Goal: Task Accomplishment & Management: Use online tool/utility

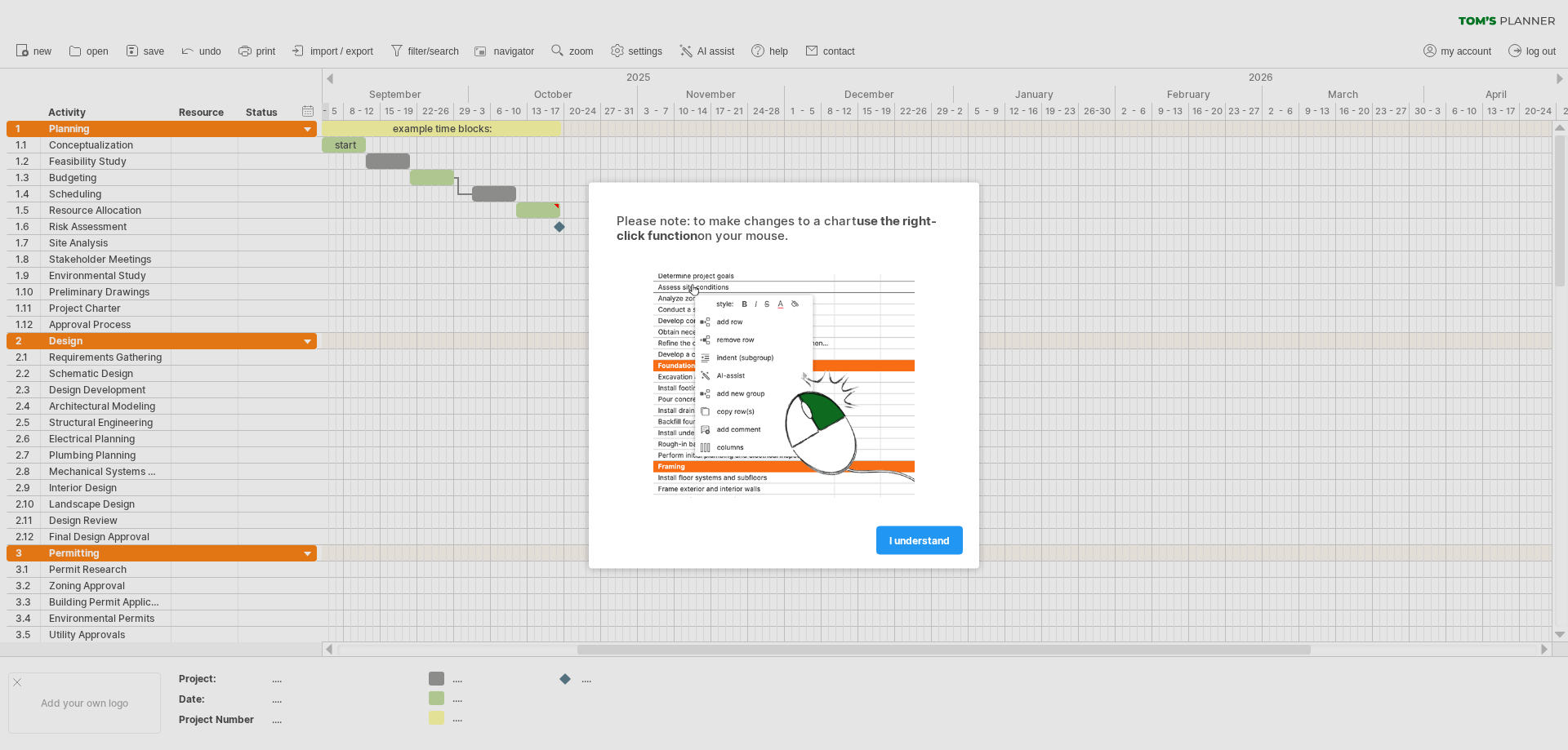
click at [1239, 302] on div at bounding box center [784, 375] width 1568 height 750
click at [950, 542] on link "I understand" at bounding box center [919, 540] width 86 height 28
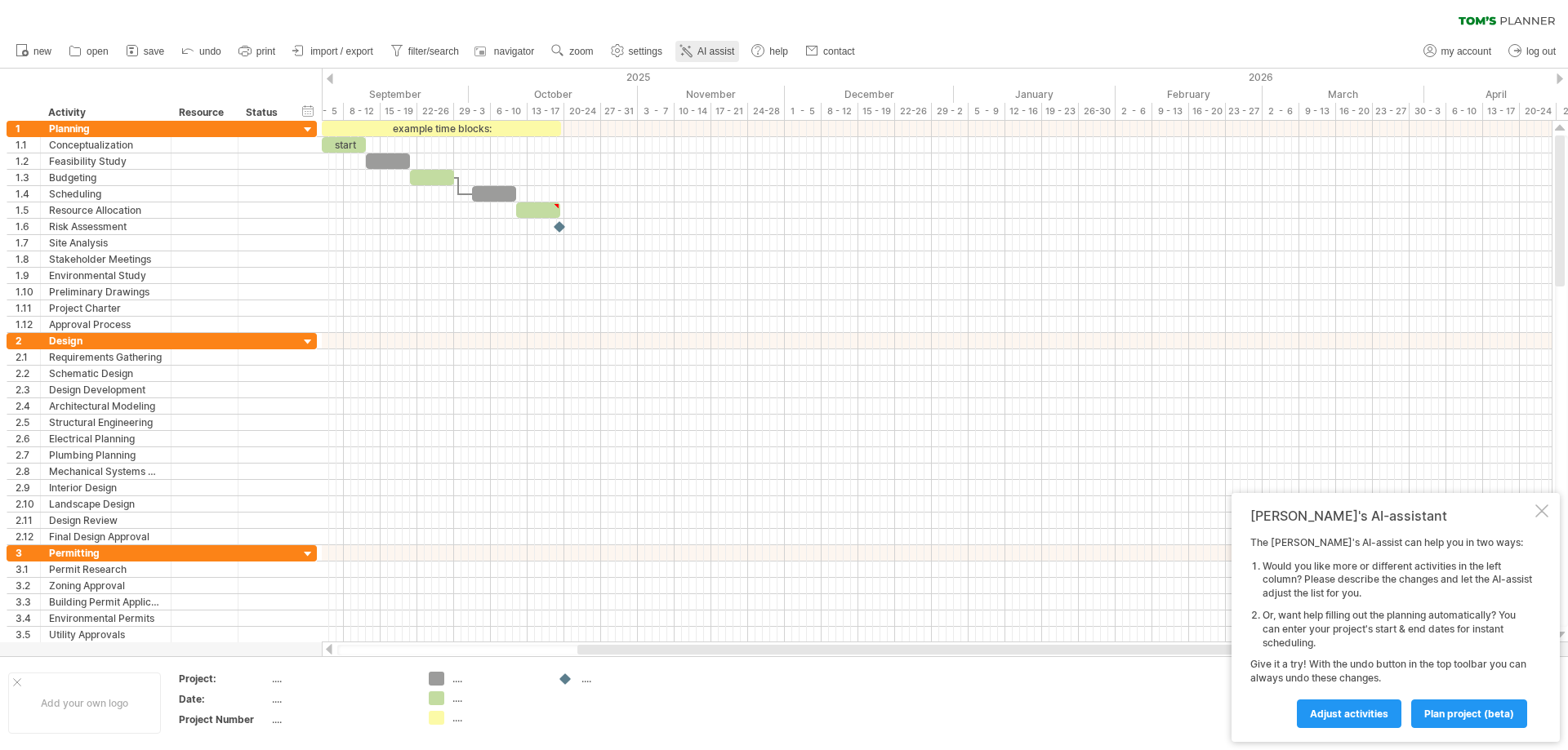
click at [694, 50] on icon at bounding box center [685, 50] width 16 height 16
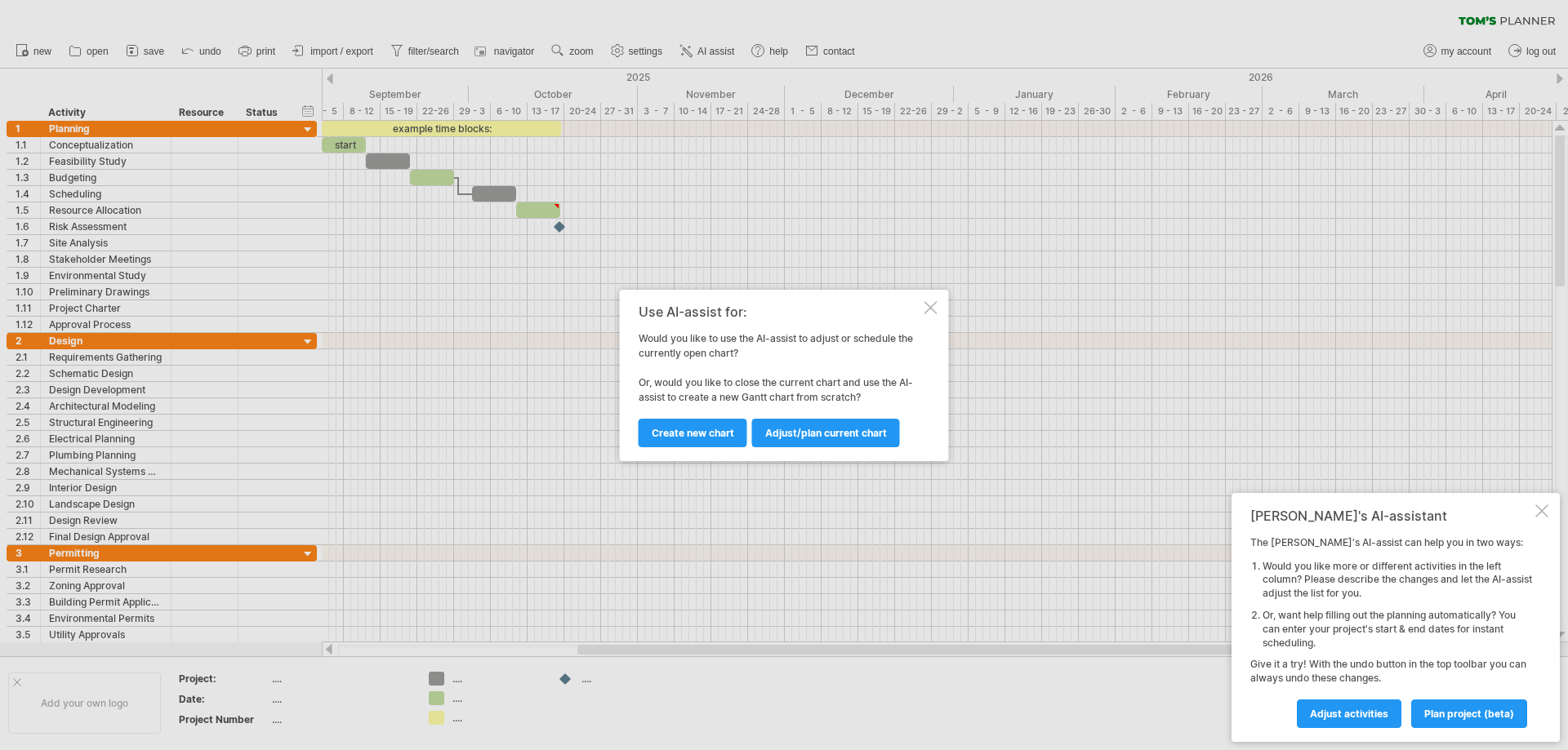
click at [931, 304] on div at bounding box center [931, 307] width 13 height 13
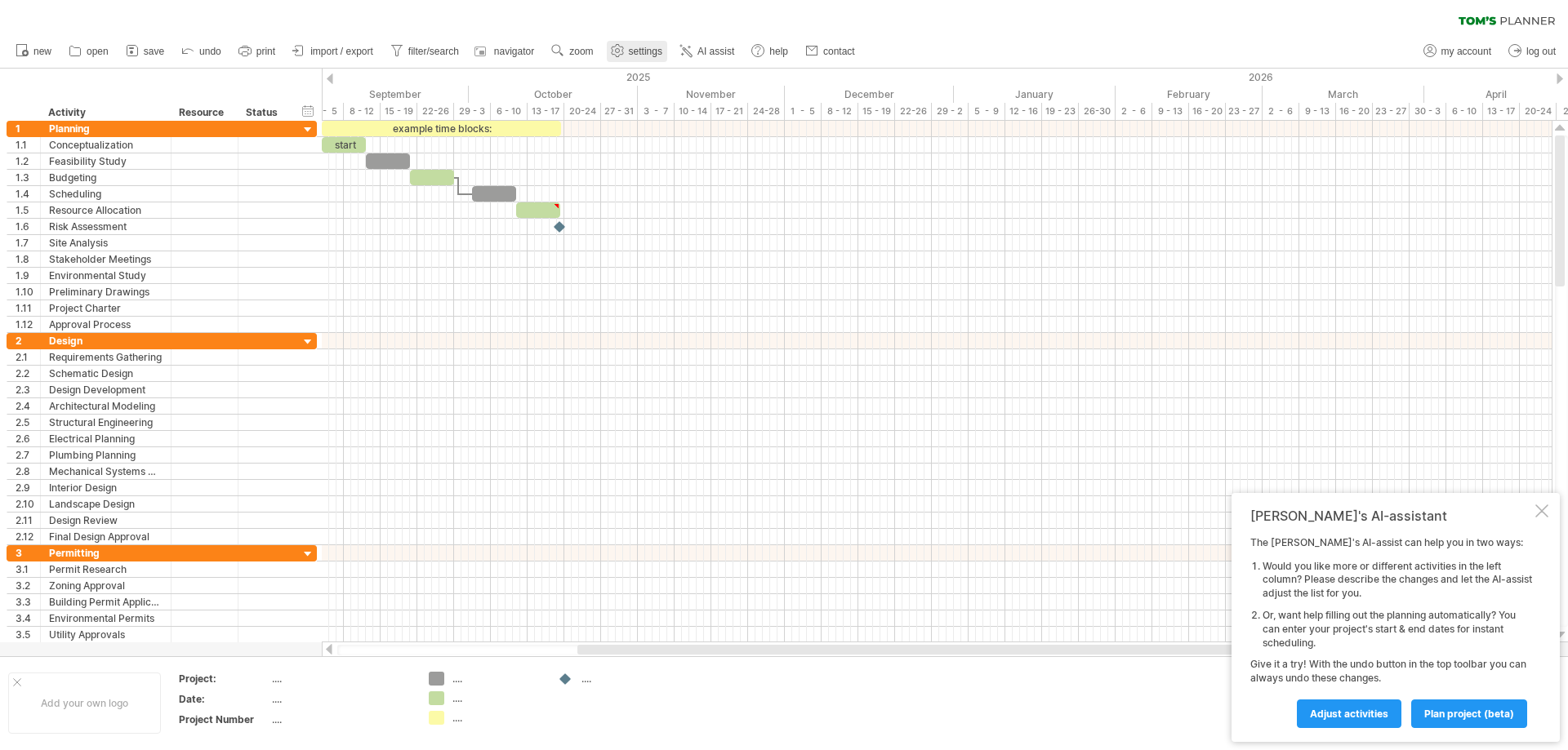
click at [636, 54] on span "settings" at bounding box center [644, 51] width 33 height 11
select select "*"
select select "**"
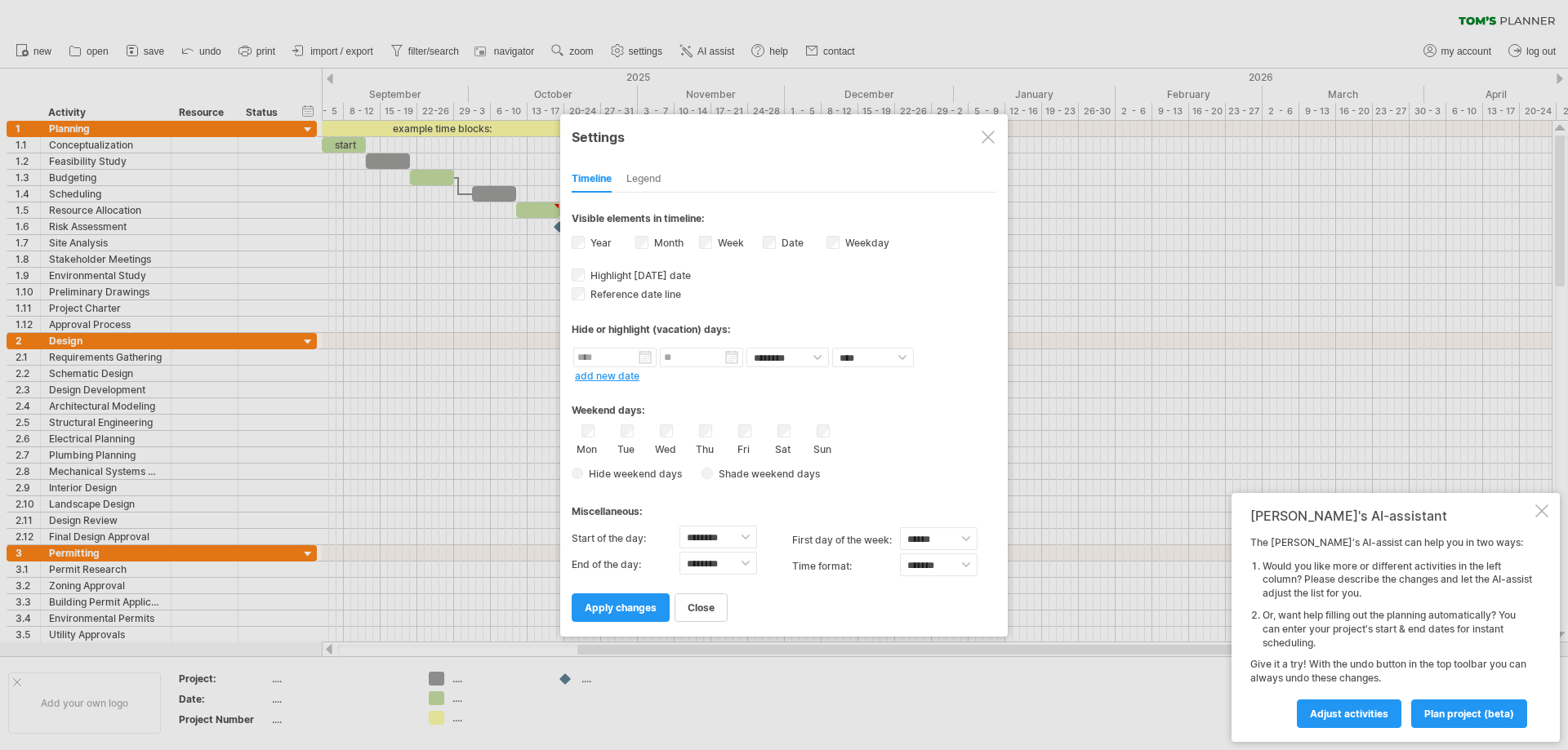
click at [639, 177] on div "Legend" at bounding box center [643, 180] width 35 height 26
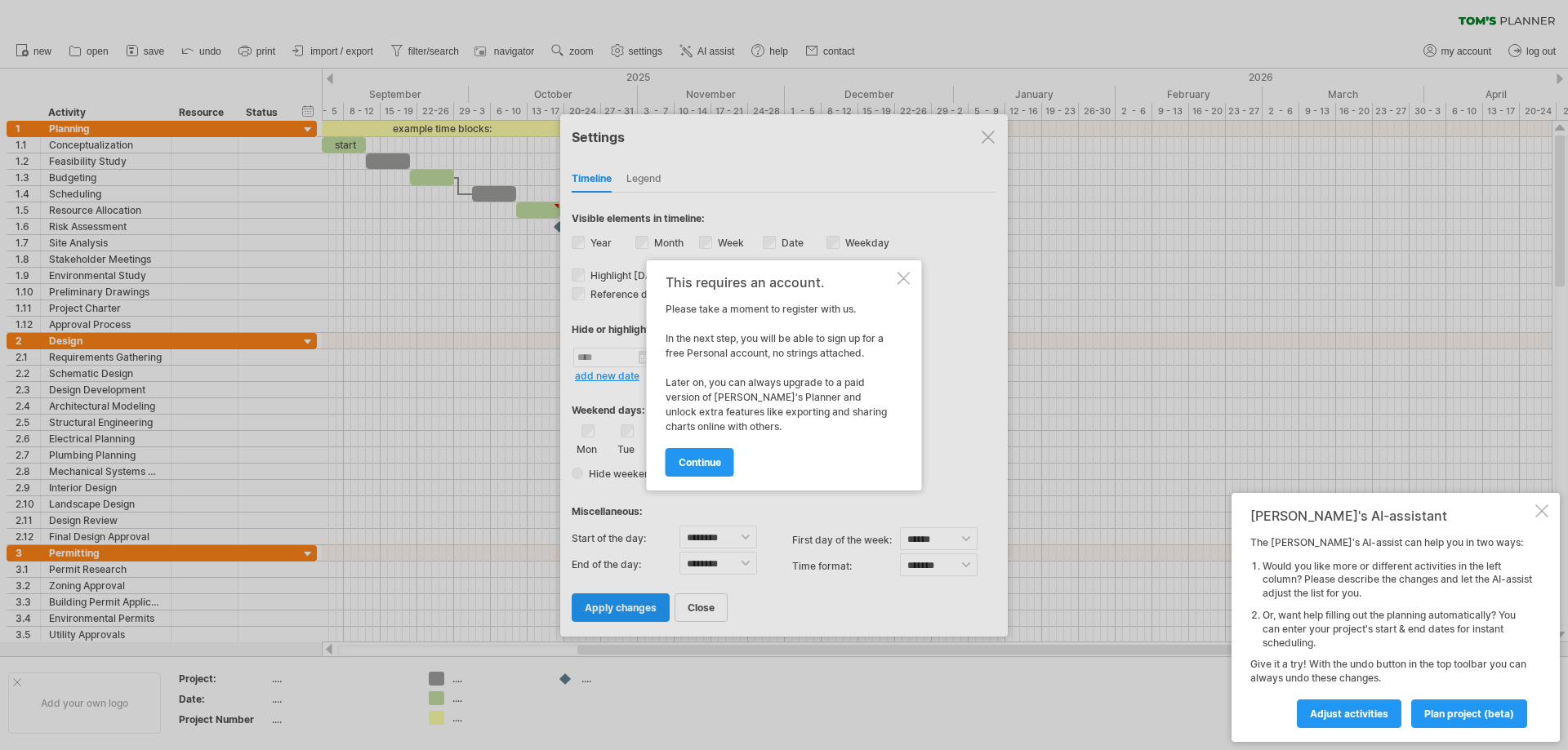
click at [904, 277] on div at bounding box center [904, 278] width 13 height 13
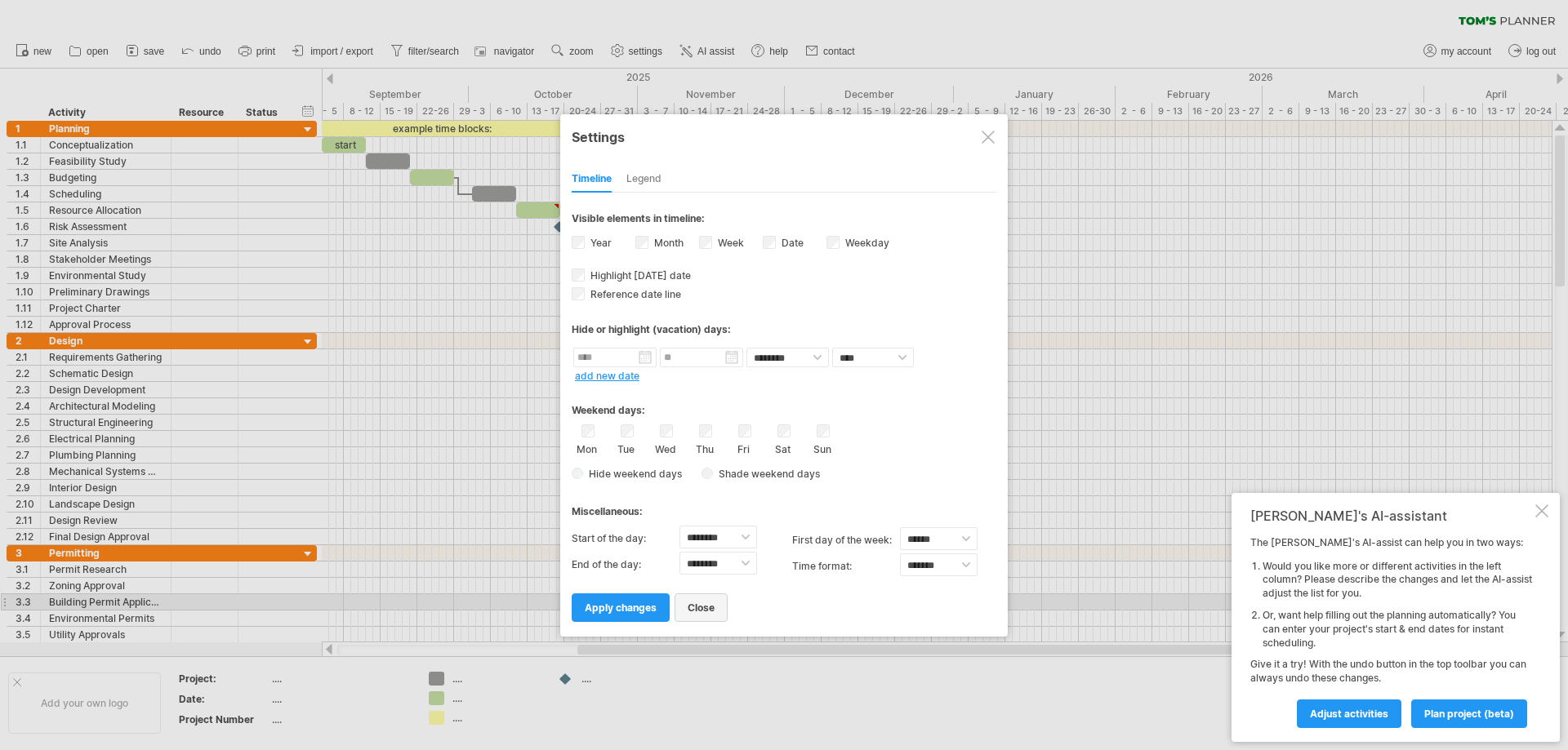
click at [714, 602] on span "close" at bounding box center [700, 607] width 26 height 12
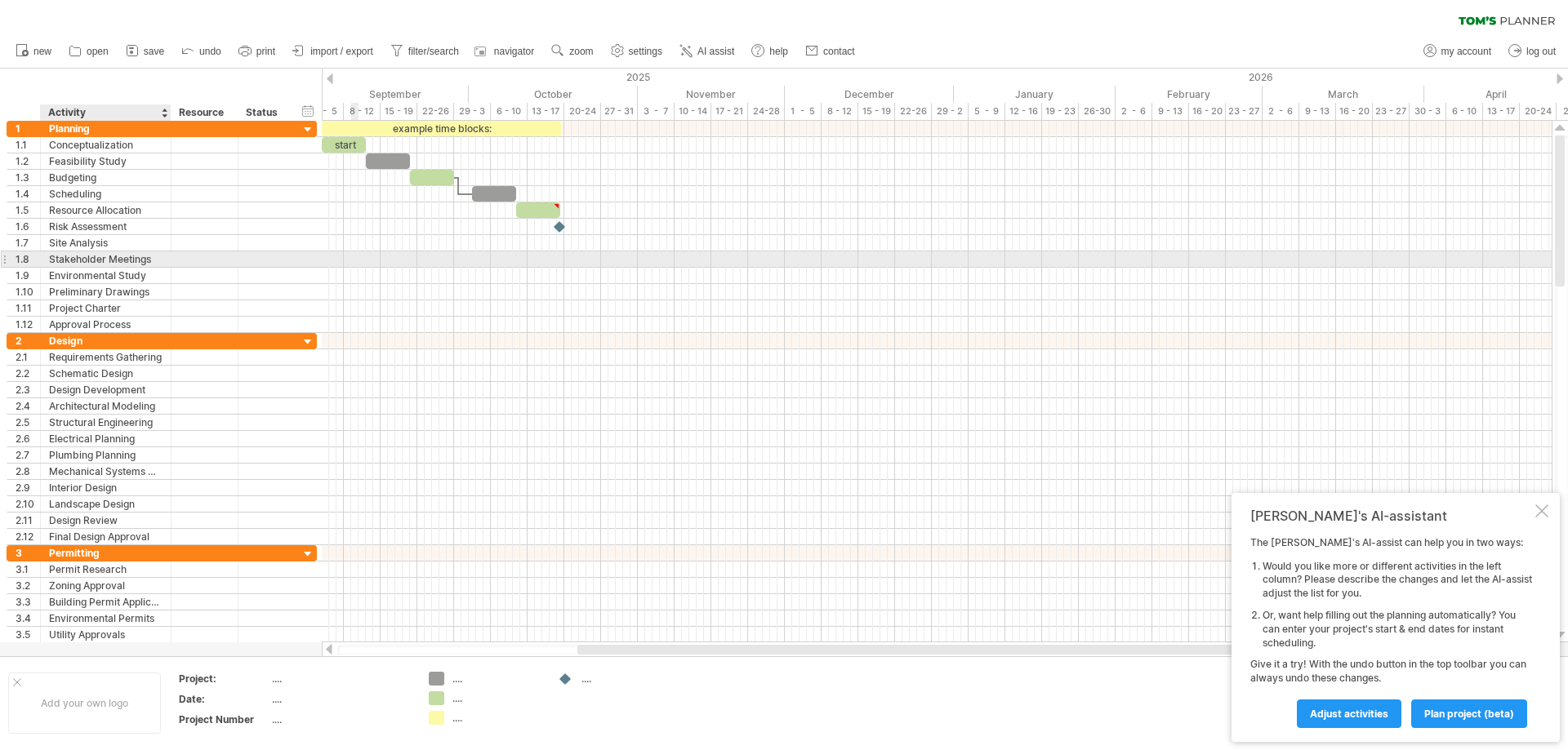
click at [156, 265] on div "Stakeholder Meetings" at bounding box center [106, 259] width 114 height 15
drag, startPoint x: 349, startPoint y: 112, endPoint x: 328, endPoint y: 116, distance: 21.4
click at [328, 116] on div "1 - 5" at bounding box center [310, 112] width 37 height 17
click at [342, 113] on div "8 - 12" at bounding box center [347, 112] width 37 height 17
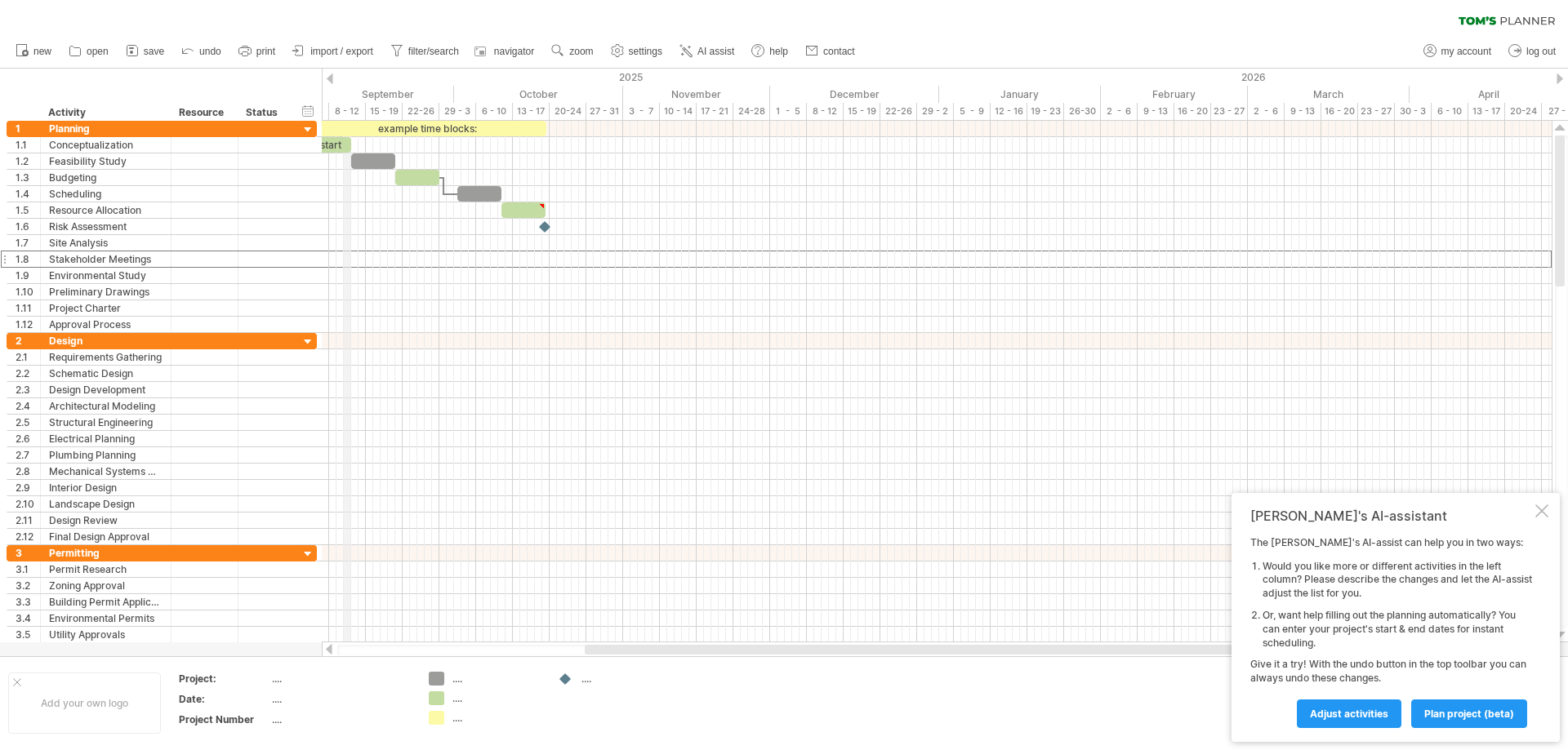
click at [356, 113] on div "8 - 12" at bounding box center [347, 112] width 37 height 17
click at [357, 112] on div "8 - 12" at bounding box center [347, 112] width 37 height 17
click at [366, 112] on div "15 - 19" at bounding box center [384, 112] width 37 height 17
click at [313, 110] on div "hide start/end/duration show start/end/duration" at bounding box center [308, 111] width 15 height 17
